Goal: Task Accomplishment & Management: Manage account settings

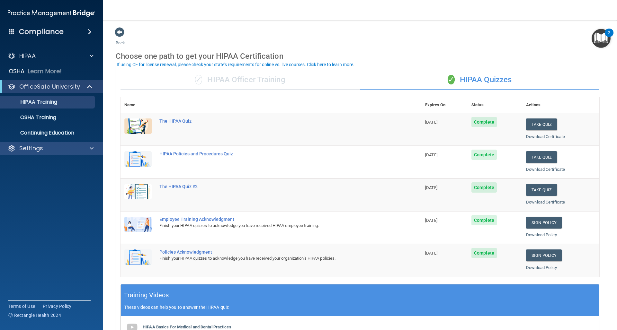
click at [85, 150] on div at bounding box center [91, 149] width 16 height 8
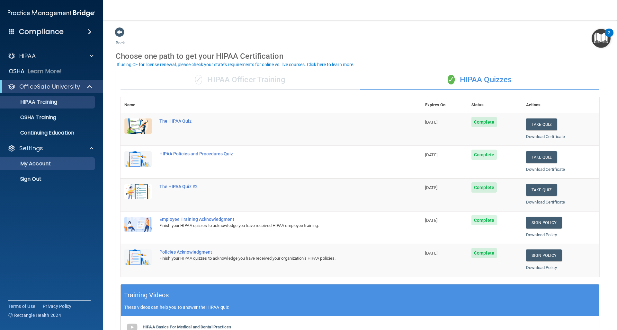
click at [77, 166] on p "My Account" at bounding box center [48, 164] width 88 height 6
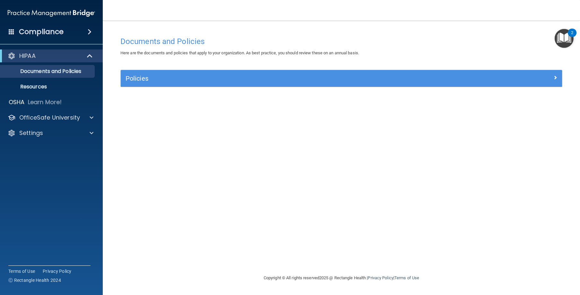
click at [340, 194] on div "Documents and Policies Here are the documents and policies that apply to your o…" at bounding box center [342, 153] width 452 height 241
click at [69, 25] on div "Compliance" at bounding box center [51, 32] width 103 height 14
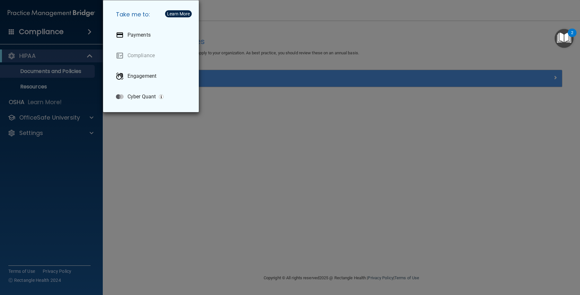
click at [188, 201] on div "Take me to: Payments Compliance Engagement Cyber Quant" at bounding box center [290, 147] width 580 height 295
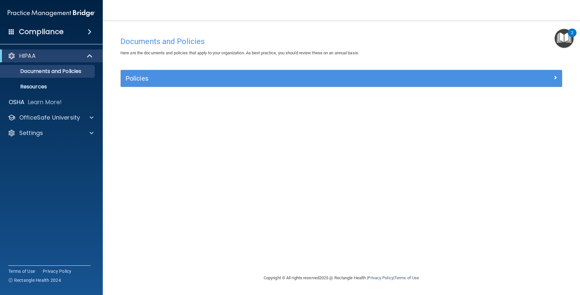
click at [565, 36] on img "Open Resource Center, 2 new notifications" at bounding box center [564, 38] width 19 height 19
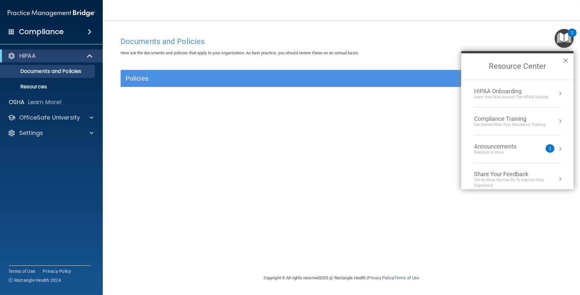
click at [568, 60] on button "×" at bounding box center [566, 60] width 6 height 10
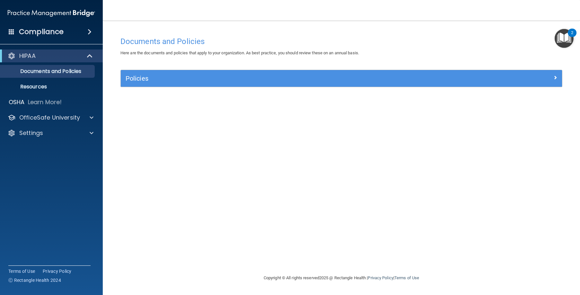
click at [399, 206] on div "Documents and Policies Here are the documents and policies that apply to your o…" at bounding box center [342, 153] width 452 height 241
click at [560, 39] on img "Open Resource Center, 2 new notifications" at bounding box center [564, 38] width 19 height 19
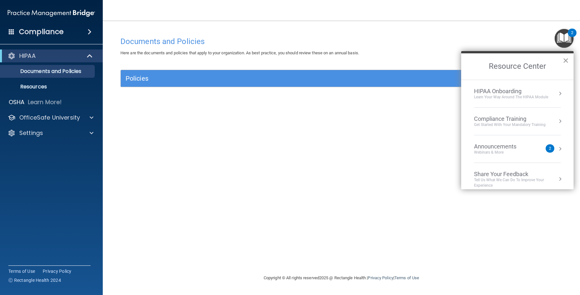
click at [566, 60] on button "×" at bounding box center [566, 60] width 6 height 10
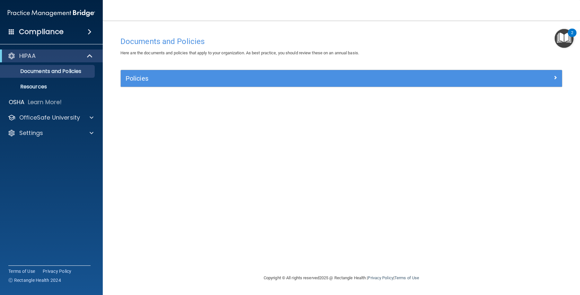
click at [54, 30] on h4 "Compliance" at bounding box center [41, 31] width 45 height 9
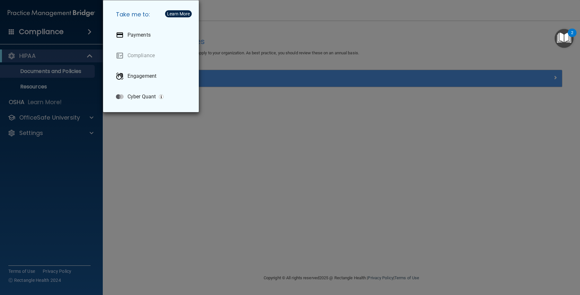
click at [76, 13] on div "Take me to: Payments Compliance Engagement Cyber Quant" at bounding box center [290, 147] width 580 height 295
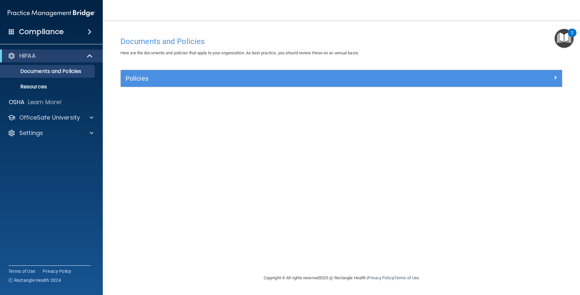
click at [74, 12] on img at bounding box center [51, 13] width 87 height 13
click at [72, 133] on div "Settings" at bounding box center [43, 133] width 80 height 8
click at [57, 163] on p "Sign Out" at bounding box center [48, 164] width 88 height 6
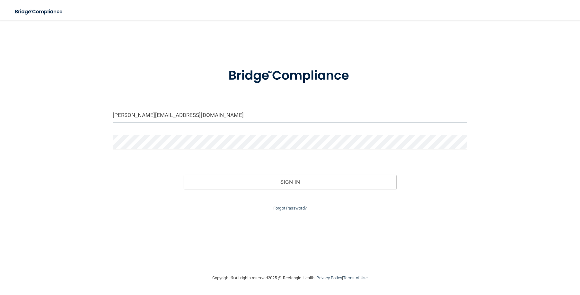
type input "[PERSON_NAME][EMAIL_ADDRESS][DOMAIN_NAME]"
click at [178, 152] on div at bounding box center [290, 144] width 365 height 19
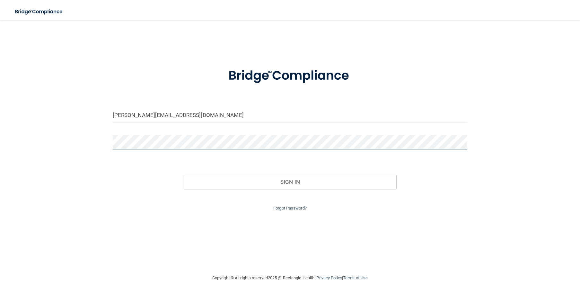
click at [290, 180] on button "Sign In" at bounding box center [290, 182] width 213 height 14
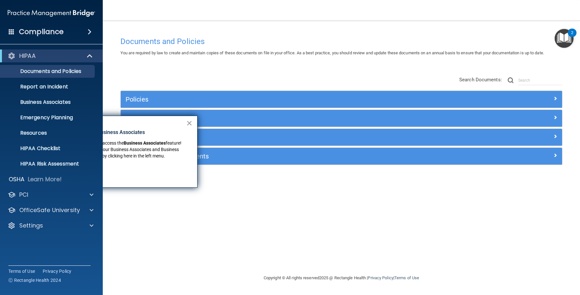
click at [191, 121] on button "×" at bounding box center [189, 123] width 6 height 10
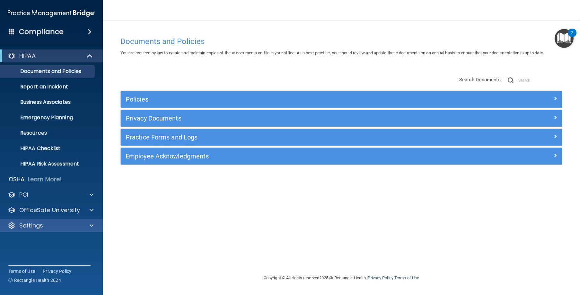
click at [41, 228] on p "Settings" at bounding box center [31, 226] width 24 height 8
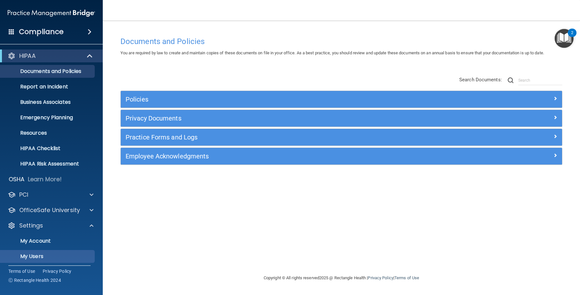
click at [45, 255] on p "My Users" at bounding box center [48, 256] width 88 height 6
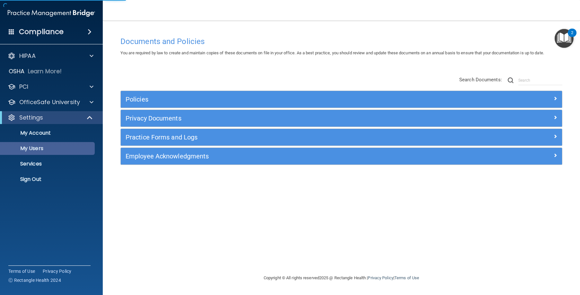
click at [54, 151] on p "My Users" at bounding box center [48, 148] width 88 height 6
select select "20"
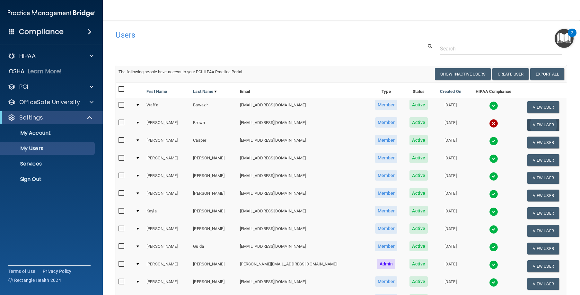
click at [528, 124] on button "View User" at bounding box center [544, 125] width 32 height 12
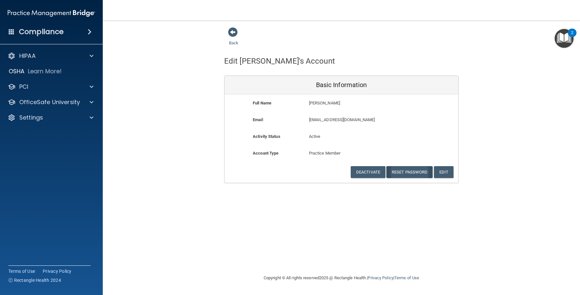
click at [404, 167] on button "Reset Password" at bounding box center [410, 172] width 46 height 12
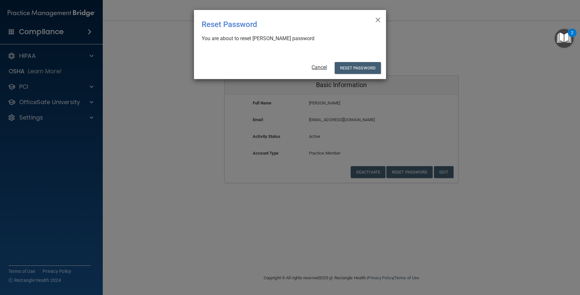
click at [317, 69] on link "Cancel" at bounding box center [319, 67] width 15 height 6
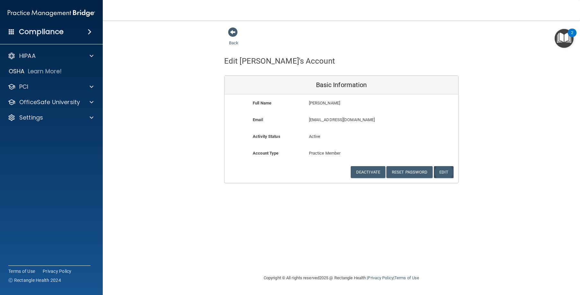
click at [443, 171] on button "Edit" at bounding box center [444, 172] width 20 height 12
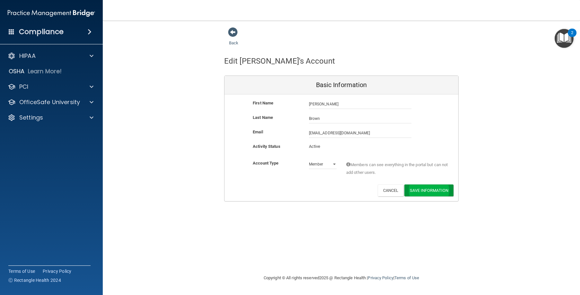
click at [428, 186] on button "Save Information" at bounding box center [429, 190] width 49 height 12
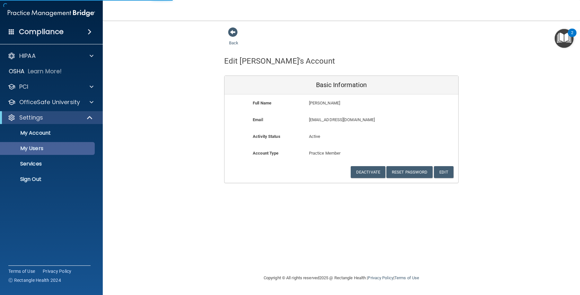
click at [42, 149] on p "My Users" at bounding box center [48, 148] width 88 height 6
select select "20"
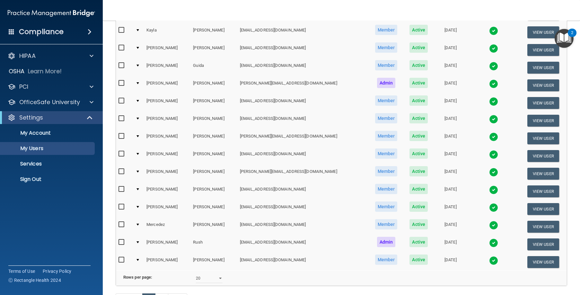
scroll to position [89, 0]
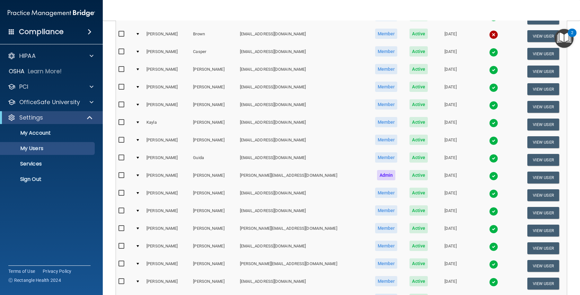
click at [122, 32] on input "checkbox" at bounding box center [122, 33] width 7 height 5
checkbox input "true"
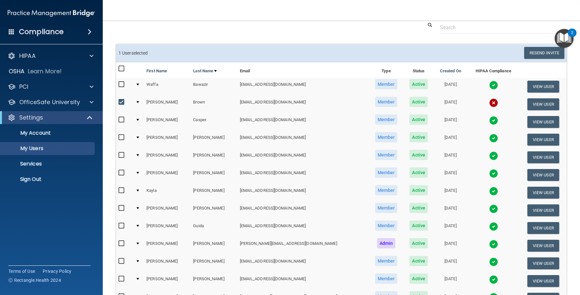
scroll to position [9, 0]
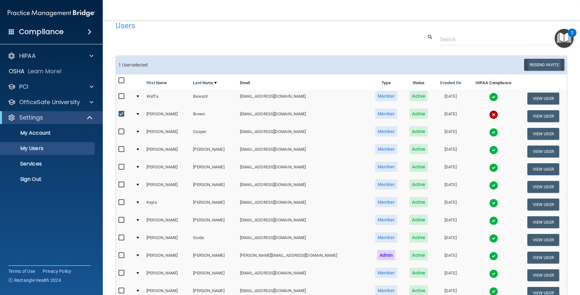
click at [540, 64] on button "Resend Invite" at bounding box center [544, 65] width 40 height 12
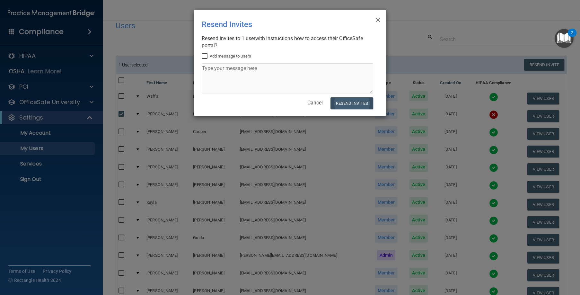
click at [340, 102] on button "Resend Invites" at bounding box center [352, 103] width 43 height 12
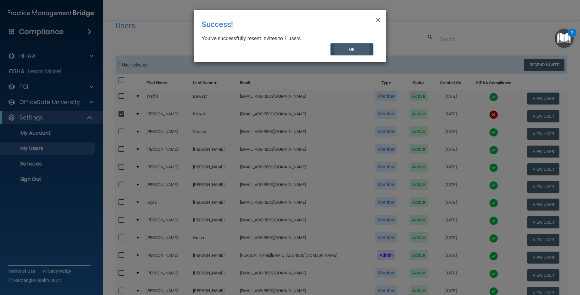
click at [353, 51] on button "OK" at bounding box center [352, 49] width 43 height 12
